Goal: Information Seeking & Learning: Check status

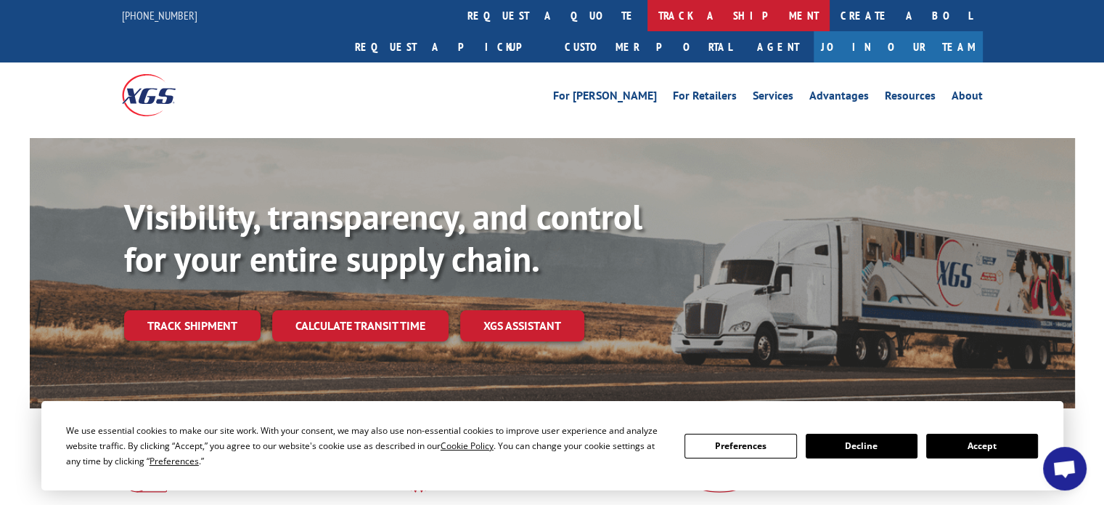
click at [648, 19] on link "track a shipment" at bounding box center [739, 15] width 182 height 31
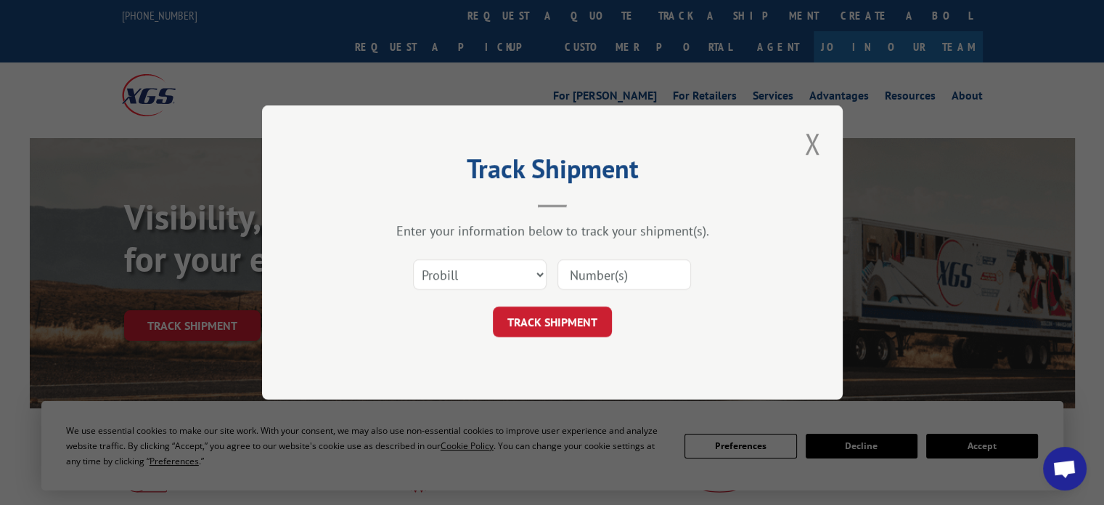
click at [589, 269] on input at bounding box center [625, 274] width 134 height 30
paste input "17499034"
type input "17499034"
click at [588, 321] on button "TRACK SHIPMENT" at bounding box center [552, 321] width 119 height 30
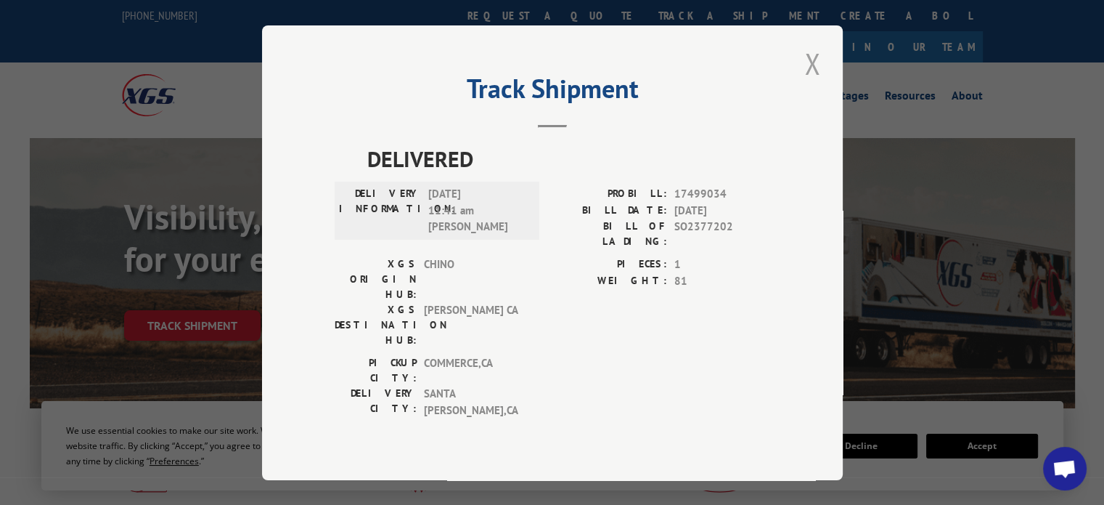
click at [819, 84] on button "Close modal" at bounding box center [812, 64] width 25 height 40
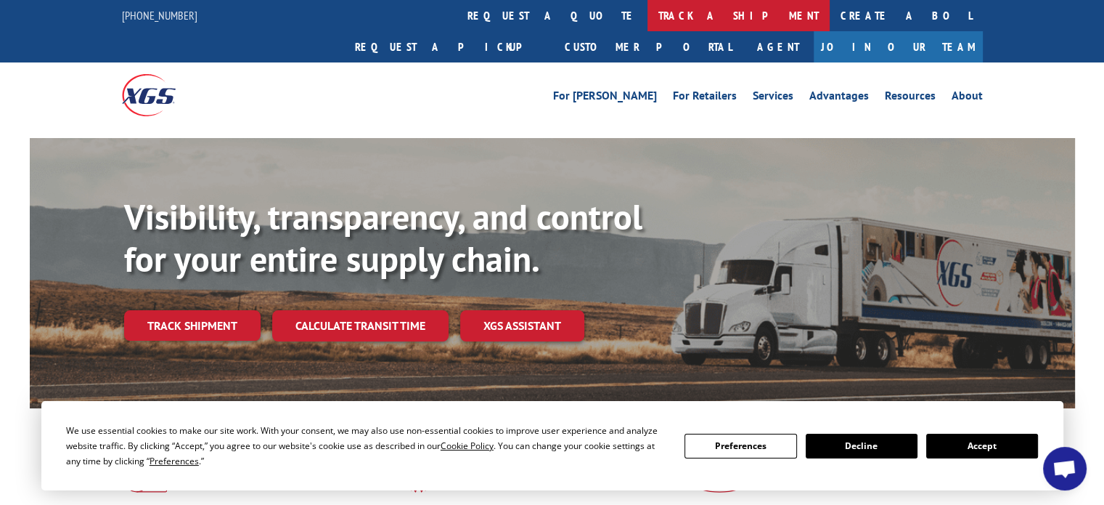
click at [648, 9] on link "track a shipment" at bounding box center [739, 15] width 182 height 31
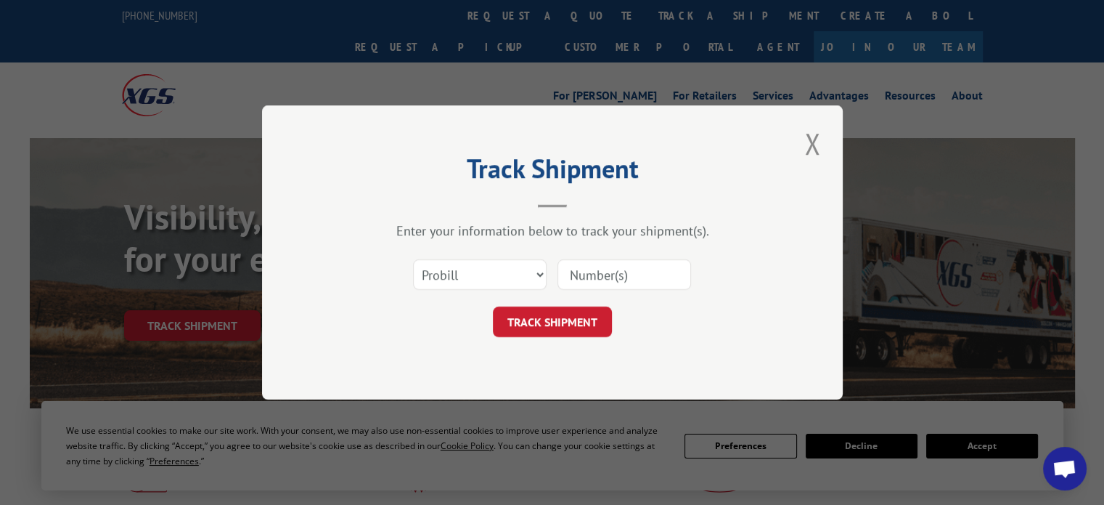
click at [642, 272] on input at bounding box center [625, 274] width 134 height 30
paste input "10822327"
type input "10822327"
click at [592, 319] on button "TRACK SHIPMENT" at bounding box center [552, 321] width 119 height 30
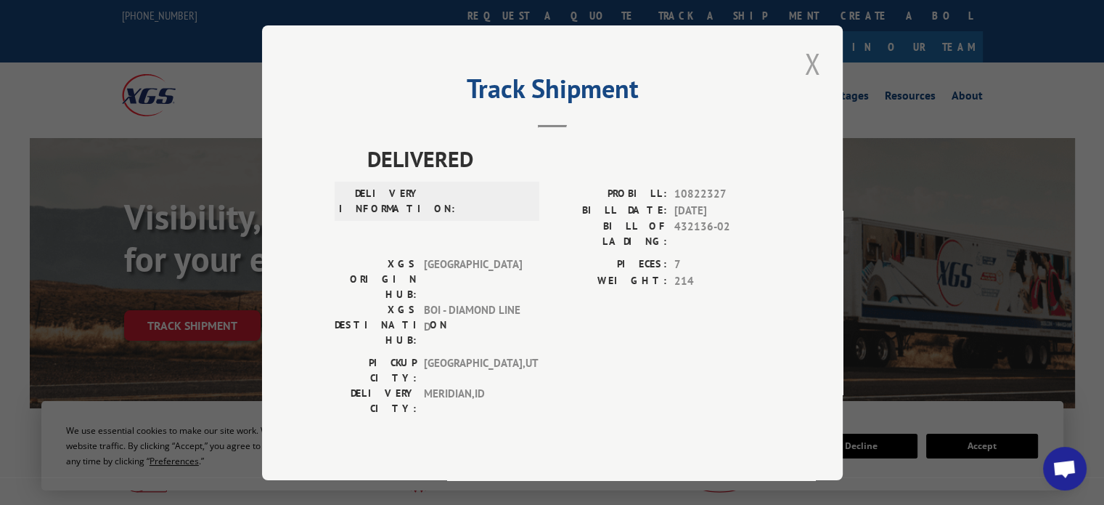
click at [811, 79] on button "Close modal" at bounding box center [812, 64] width 25 height 40
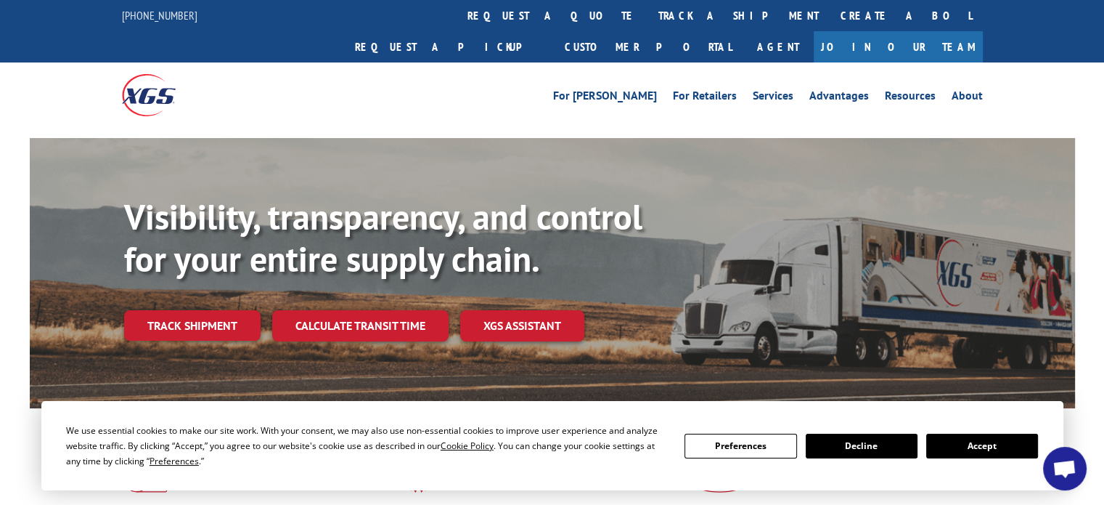
click at [648, 14] on link "track a shipment" at bounding box center [739, 15] width 182 height 31
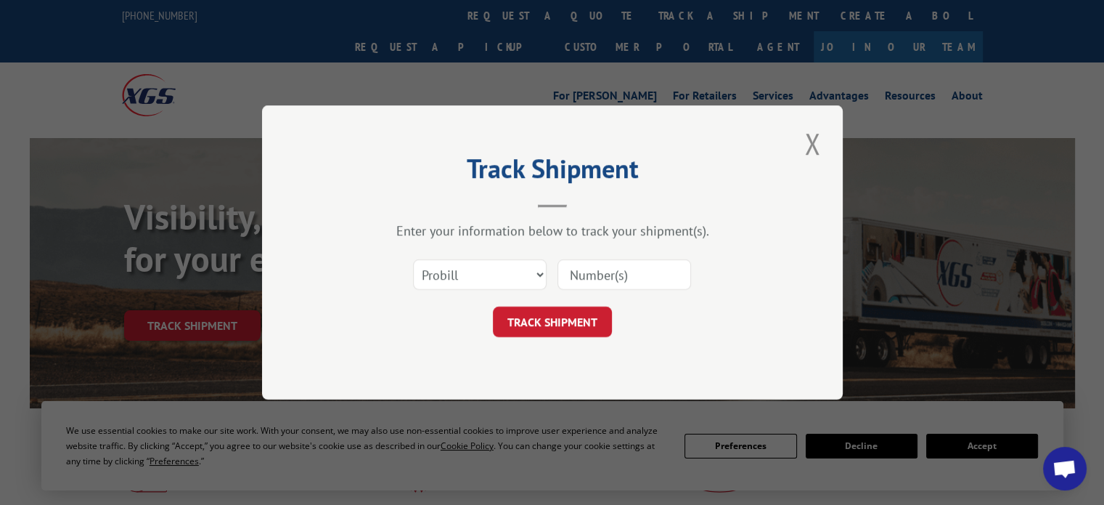
click at [601, 272] on input at bounding box center [625, 274] width 134 height 30
paste input "17534451"
type input "17534451"
click at [592, 319] on button "TRACK SHIPMENT" at bounding box center [552, 321] width 119 height 30
